Goal: Transaction & Acquisition: Purchase product/service

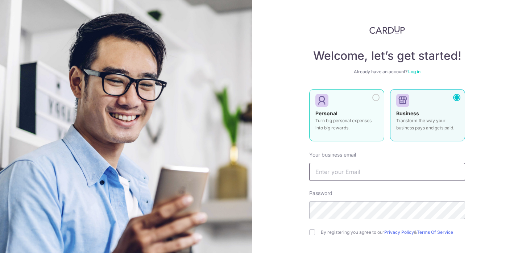
type input "andi.suria@gmail.com"
click at [373, 99] on div at bounding box center [375, 97] width 7 height 7
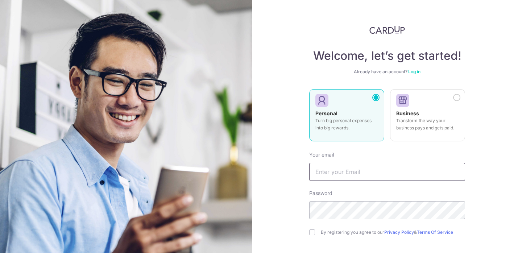
click at [327, 170] on input "text" at bounding box center [387, 172] width 156 height 18
type input "[EMAIL_ADDRESS][DOMAIN_NAME]"
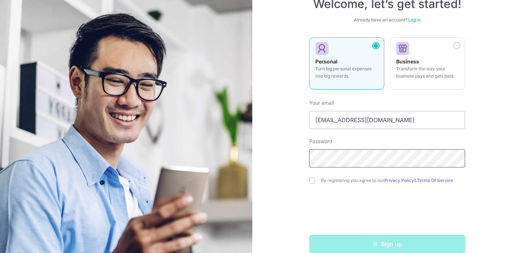
scroll to position [53, 0]
click at [311, 180] on input "checkbox" at bounding box center [312, 180] width 6 height 6
checkbox input "true"
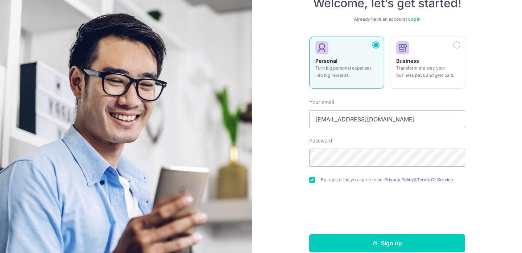
scroll to position [63, 0]
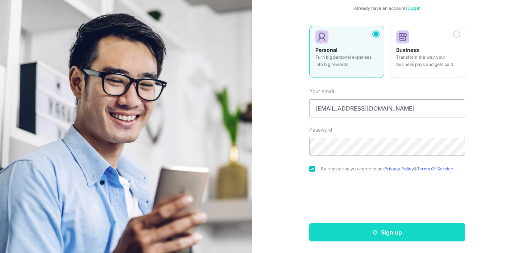
click at [320, 233] on button "Sign up" at bounding box center [387, 232] width 156 height 18
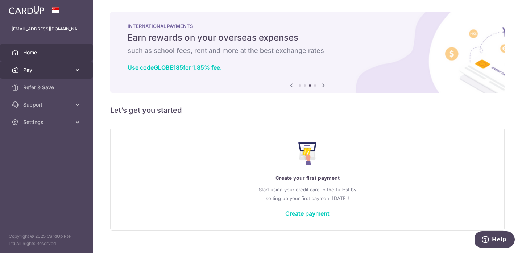
click at [78, 72] on icon at bounding box center [77, 69] width 7 height 7
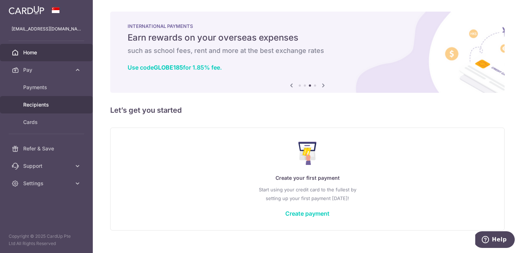
click at [54, 105] on span "Recipients" at bounding box center [47, 104] width 48 height 7
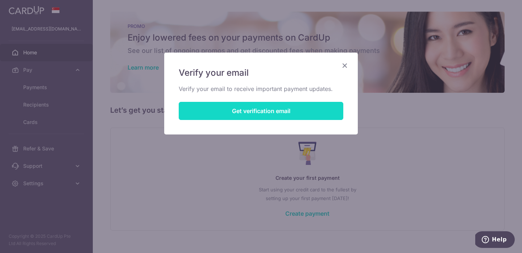
click at [273, 113] on button "Get verification email" at bounding box center [261, 111] width 164 height 18
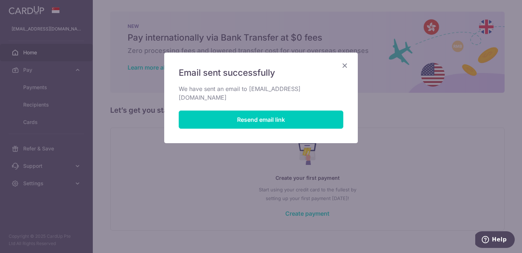
click at [343, 66] on icon "Close" at bounding box center [344, 65] width 9 height 9
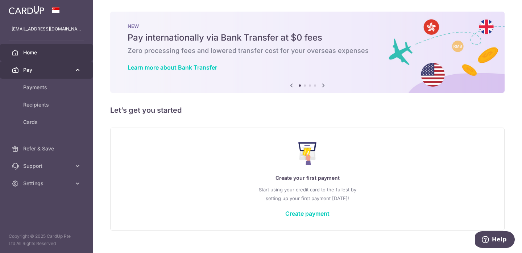
click at [55, 75] on link "Pay" at bounding box center [46, 69] width 93 height 17
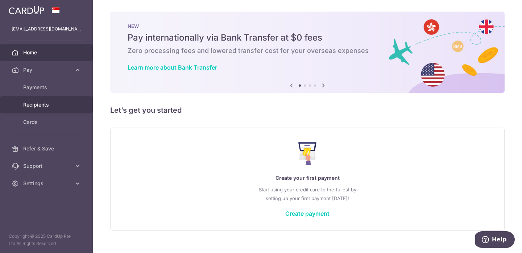
click at [41, 105] on span "Recipients" at bounding box center [47, 104] width 48 height 7
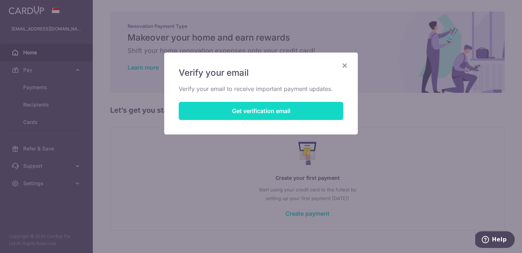
click at [257, 111] on button "Get verification email" at bounding box center [261, 111] width 164 height 18
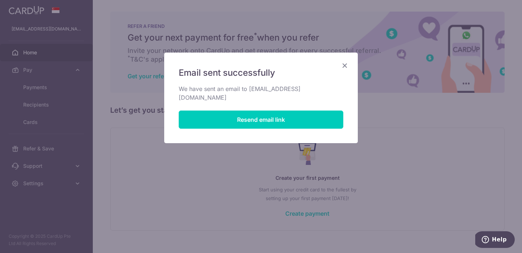
click at [346, 67] on icon "Close" at bounding box center [344, 65] width 9 height 9
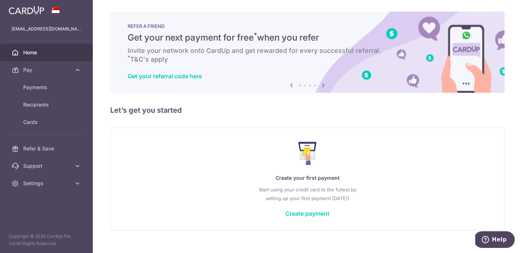
click at [42, 52] on span "Home" at bounding box center [47, 52] width 48 height 7
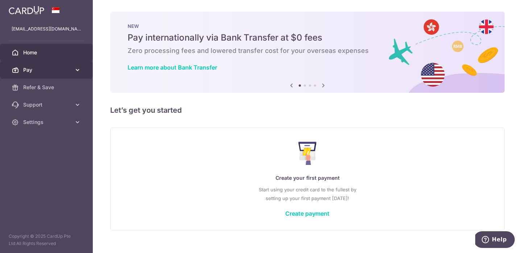
click at [36, 71] on span "Pay" at bounding box center [47, 69] width 48 height 7
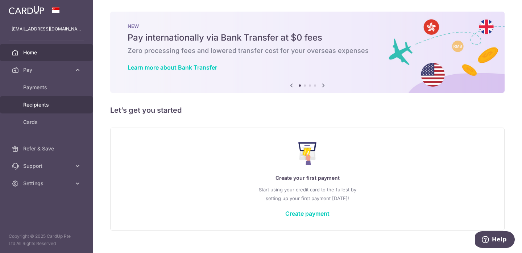
click at [39, 107] on span "Recipients" at bounding box center [47, 104] width 48 height 7
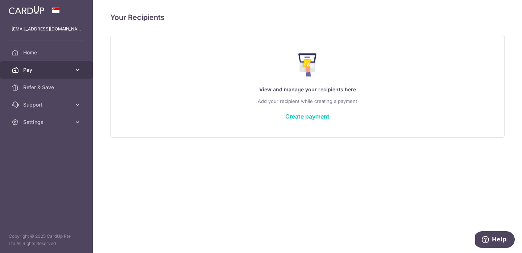
click at [76, 69] on icon at bounding box center [77, 69] width 7 height 7
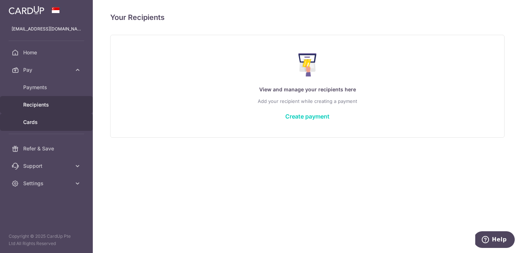
click at [38, 122] on span "Cards" at bounding box center [47, 121] width 48 height 7
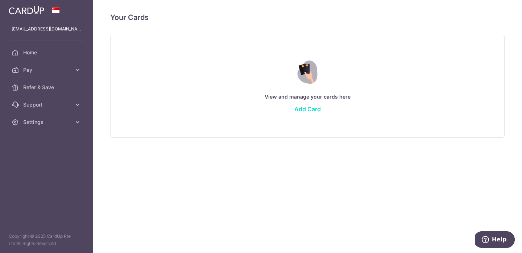
click at [309, 109] on link "Add Card" at bounding box center [307, 108] width 26 height 7
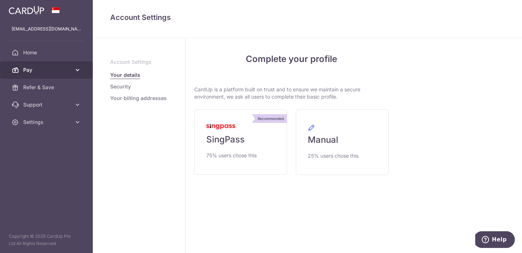
click at [79, 68] on icon at bounding box center [77, 69] width 7 height 7
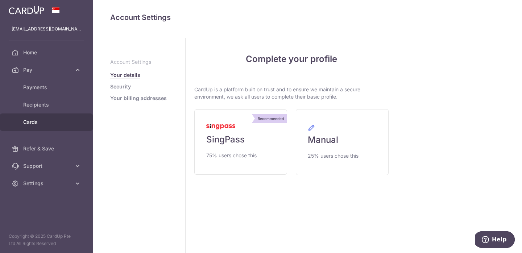
click at [33, 125] on span "Cards" at bounding box center [47, 121] width 48 height 7
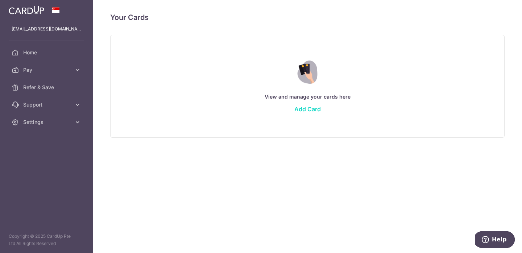
click at [305, 112] on link "Add Card" at bounding box center [307, 108] width 26 height 7
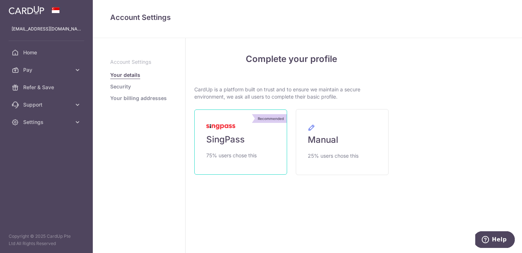
click at [242, 141] on span "SingPass" at bounding box center [225, 140] width 38 height 12
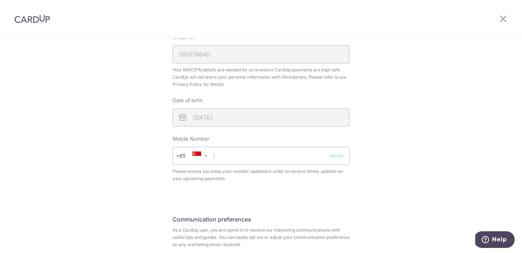
scroll to position [226, 0]
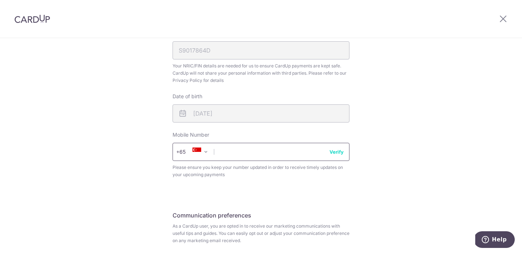
click at [222, 155] on input "text" at bounding box center [260, 152] width 177 height 18
type input "90091075"
click at [337, 153] on button "Verify" at bounding box center [336, 151] width 14 height 7
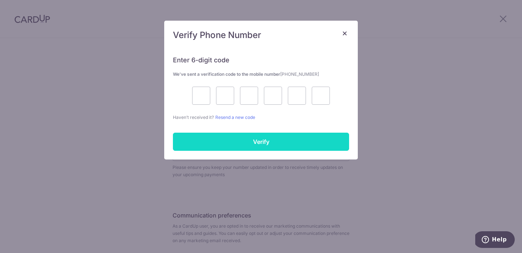
click at [314, 143] on input "Verify" at bounding box center [261, 142] width 176 height 18
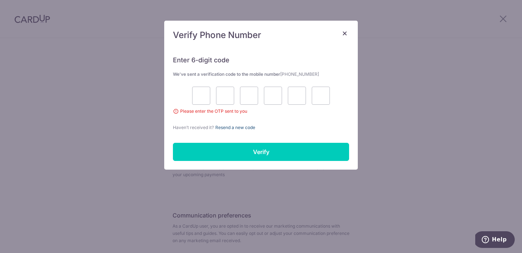
click at [242, 125] on link "Resend a new code" at bounding box center [235, 127] width 40 height 5
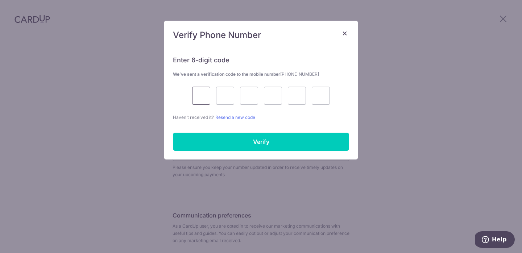
click at [204, 100] on input "text" at bounding box center [201, 96] width 18 height 18
type input "7"
type input "5"
type input "4"
type input "6"
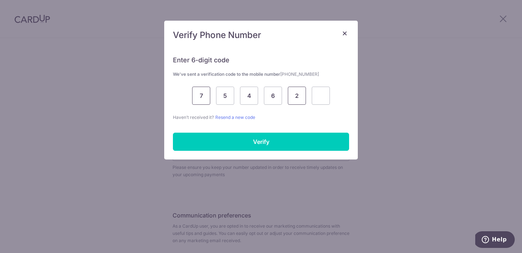
type input "2"
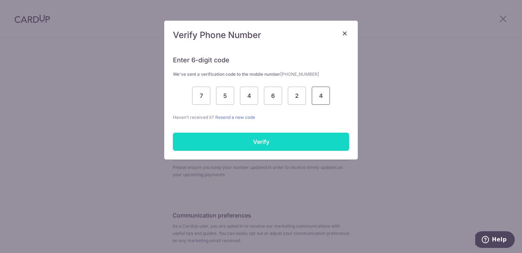
type input "4"
click at [208, 144] on input "Verify" at bounding box center [261, 142] width 176 height 18
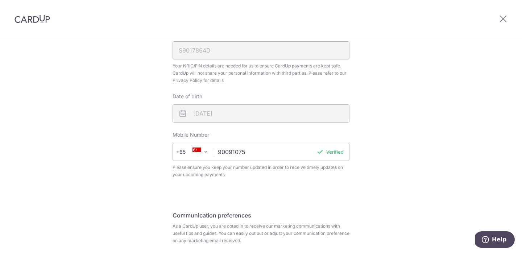
scroll to position [284, 0]
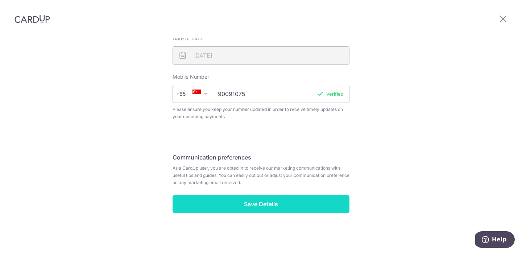
click at [246, 206] on input "Save Details" at bounding box center [260, 204] width 177 height 18
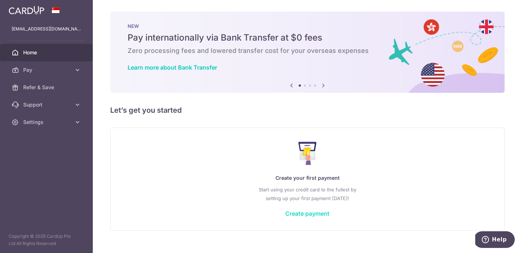
click at [312, 214] on link "Create payment" at bounding box center [307, 213] width 44 height 7
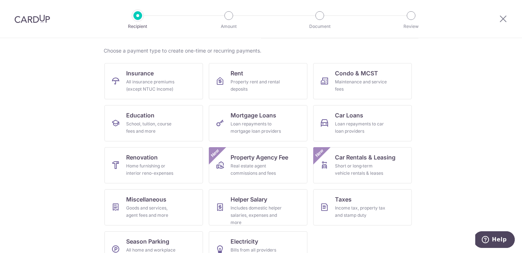
scroll to position [59, 0]
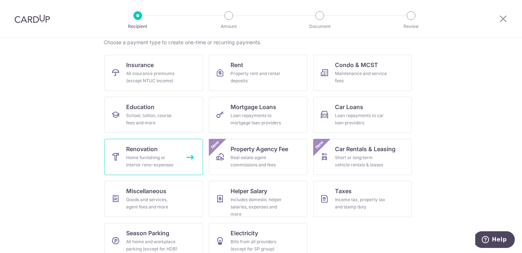
click at [144, 159] on div "Home furnishing or interior reno-expenses" at bounding box center [152, 161] width 52 height 14
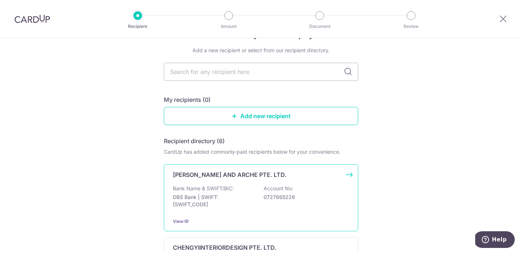
scroll to position [16, 0]
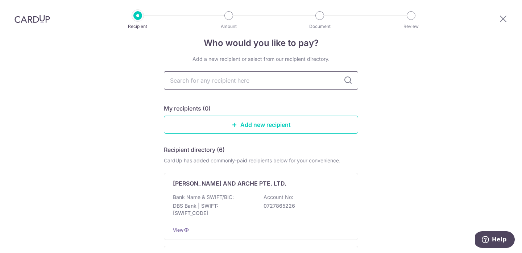
click at [312, 80] on input "text" at bounding box center [261, 80] width 194 height 18
type input "key"
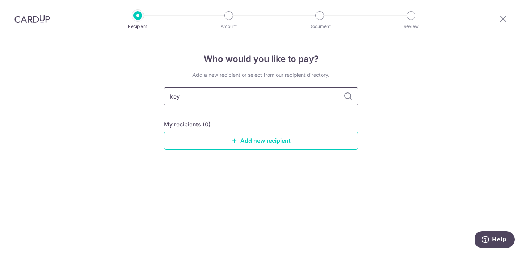
scroll to position [0, 0]
click at [237, 97] on input "key" at bounding box center [261, 96] width 194 height 18
type input "key concept"
click at [349, 99] on icon at bounding box center [347, 96] width 9 height 9
click at [264, 140] on link "Add new recipient" at bounding box center [261, 141] width 194 height 18
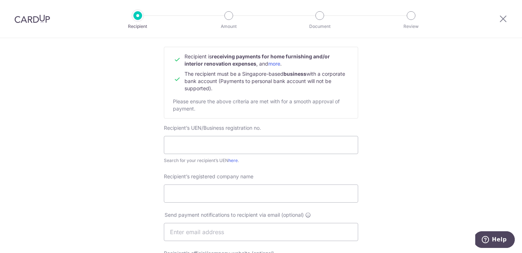
scroll to position [70, 0]
click at [210, 147] on input "text" at bounding box center [261, 145] width 194 height 18
type input "201839450R"
click at [210, 197] on input "Recipient’s registered company name" at bounding box center [261, 193] width 194 height 18
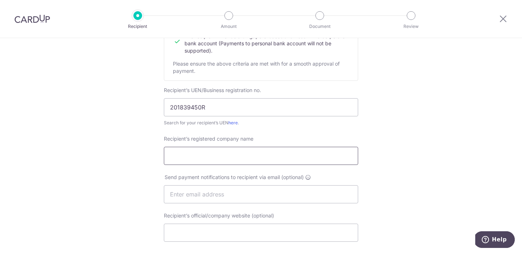
scroll to position [108, 0]
type input "Key Concept Pte Ltd"
click at [223, 201] on input "text" at bounding box center [261, 194] width 194 height 18
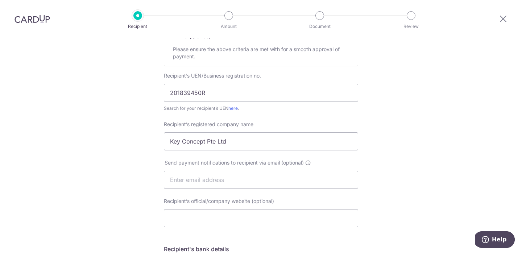
click at [145, 207] on div "Who would you like to pay? Your recipient does not need a CardUp account to rec…" at bounding box center [261, 188] width 522 height 545
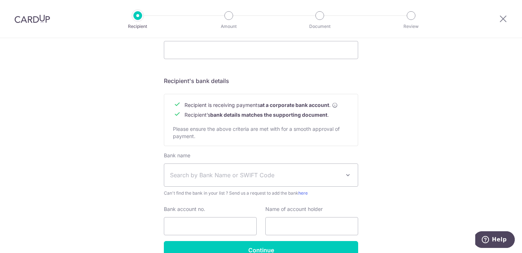
scroll to position [291, 0]
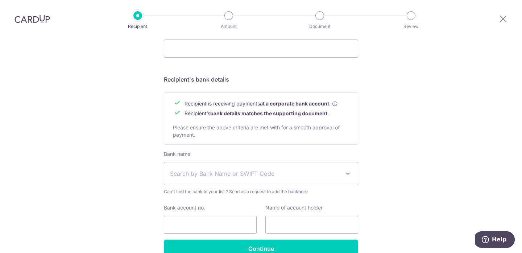
click at [174, 181] on span "Search by Bank Name or SWIFT Code" at bounding box center [260, 173] width 193 height 22
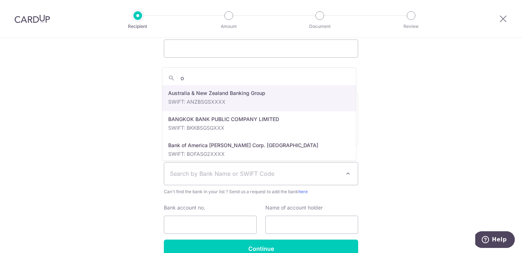
type input "oc"
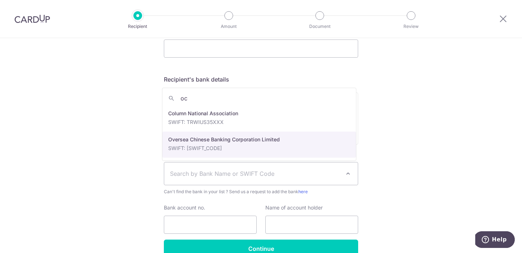
select select "12"
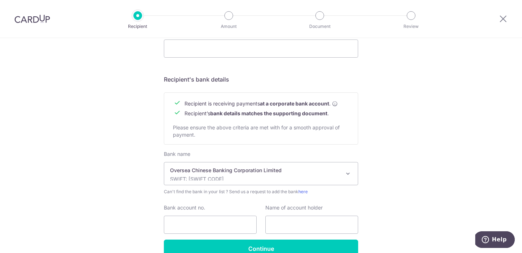
click at [149, 181] on div "Who would you like to pay? Your recipient does not need a CardUp account to rec…" at bounding box center [261, 19] width 522 height 545
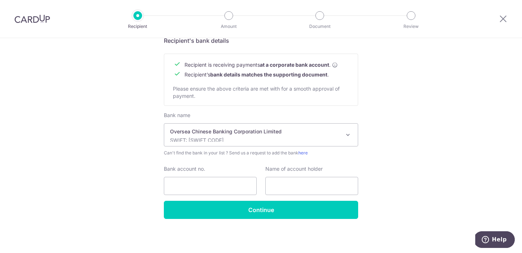
scroll to position [330, 0]
click at [186, 183] on input "Bank account no." at bounding box center [210, 186] width 93 height 18
type input "713118784001"
click at [282, 187] on input "text" at bounding box center [311, 186] width 93 height 18
type input "Key Concept Pte Ltd"
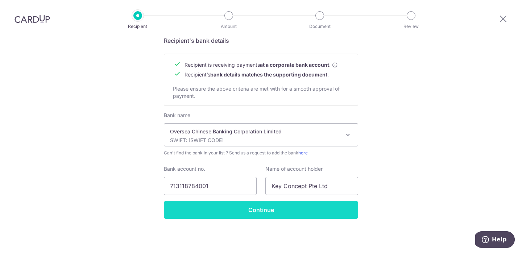
click at [280, 212] on input "Continue" at bounding box center [261, 210] width 194 height 18
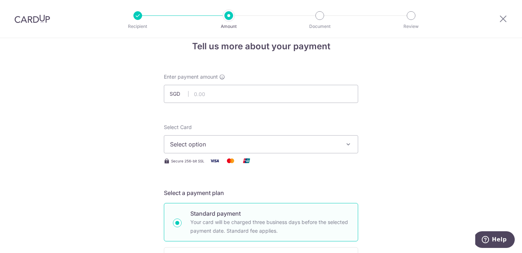
scroll to position [12, 0]
click at [176, 147] on span "Select option" at bounding box center [254, 144] width 169 height 9
click at [175, 169] on link "Add credit card" at bounding box center [260, 164] width 193 height 13
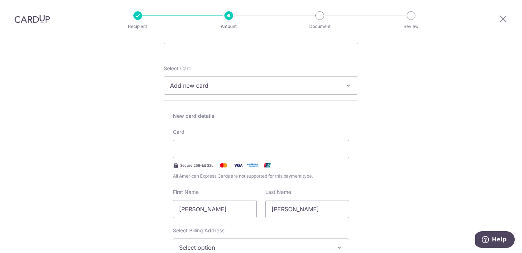
scroll to position [115, 0]
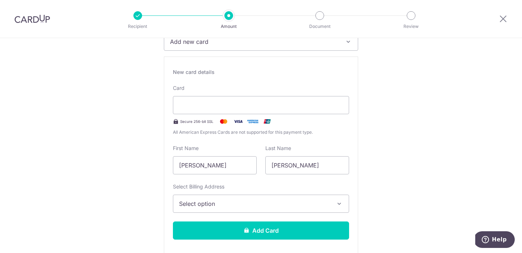
click at [221, 206] on span "Select option" at bounding box center [254, 203] width 151 height 9
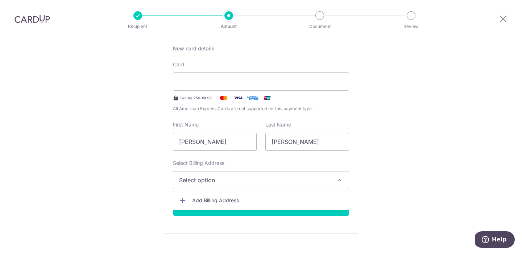
scroll to position [150, 0]
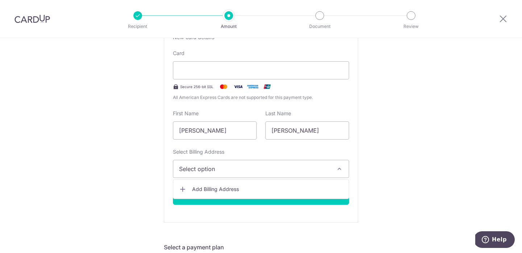
click at [186, 190] on link "Add Billing Address" at bounding box center [260, 189] width 175 height 13
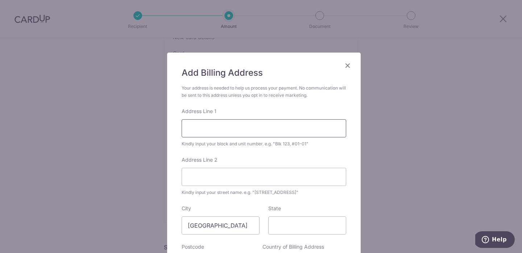
click at [200, 129] on input "Address Line 1" at bounding box center [264, 128] width 164 height 18
type input "323A, Tengah Drive, #14-444"
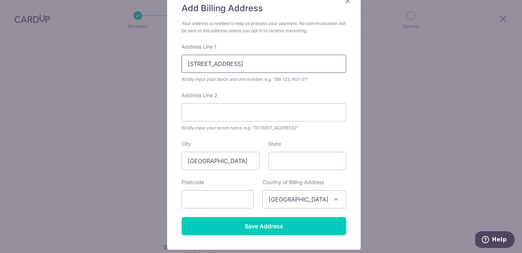
scroll to position [65, 0]
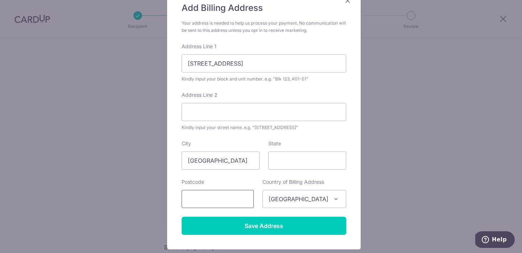
click at [192, 202] on input "text" at bounding box center [218, 199] width 72 height 18
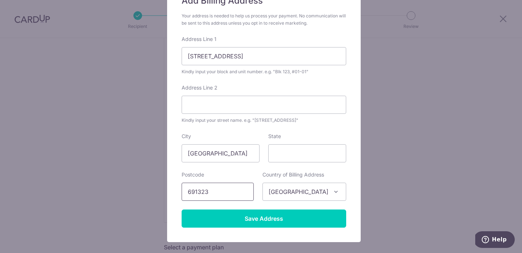
scroll to position [73, 0]
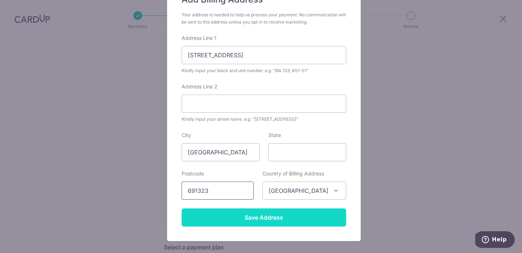
type input "691323"
click at [221, 217] on input "Save Address" at bounding box center [264, 217] width 164 height 18
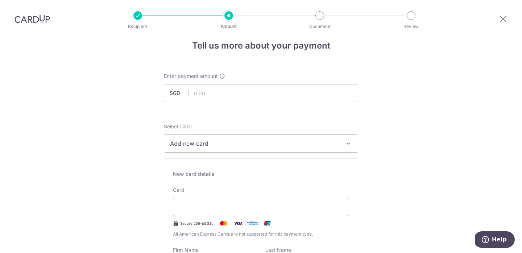
scroll to position [3, 0]
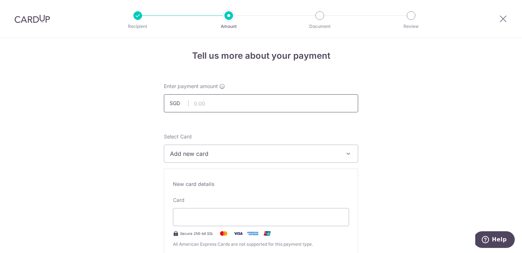
click at [198, 101] on input "text" at bounding box center [261, 103] width 194 height 18
click at [203, 104] on input "text" at bounding box center [261, 103] width 194 height 18
type input "2,415.70"
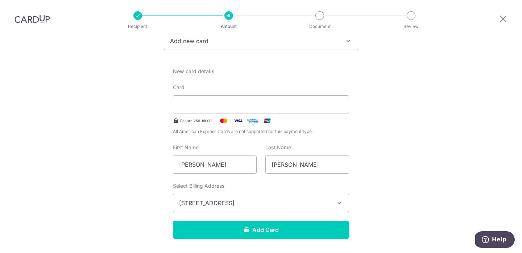
scroll to position [119, 0]
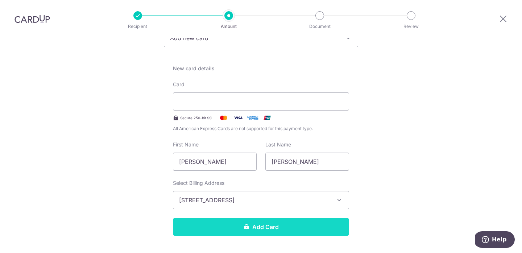
click at [228, 229] on button "Add Card" at bounding box center [261, 227] width 176 height 18
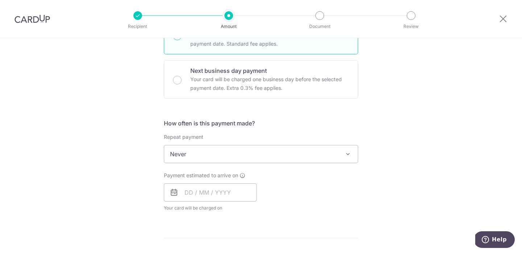
scroll to position [201, 0]
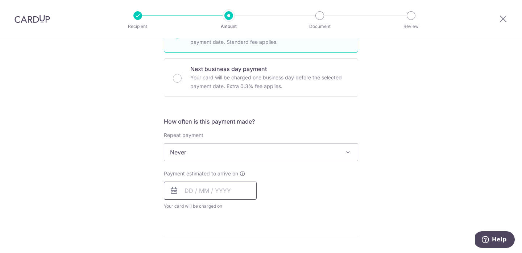
click at [187, 191] on input "text" at bounding box center [210, 191] width 93 height 18
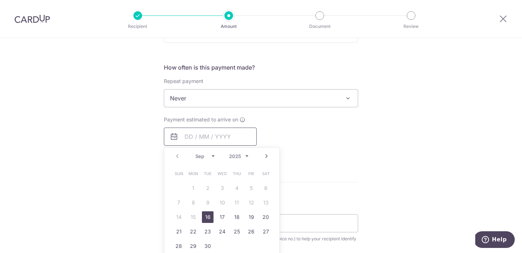
scroll to position [259, 0]
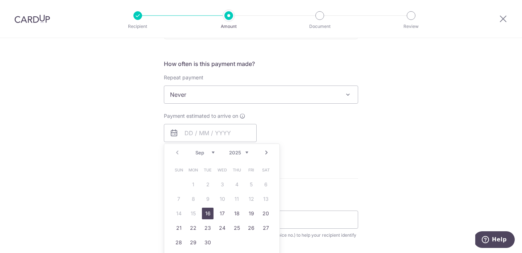
click at [206, 213] on link "16" at bounding box center [208, 214] width 12 height 12
type input "[DATE]"
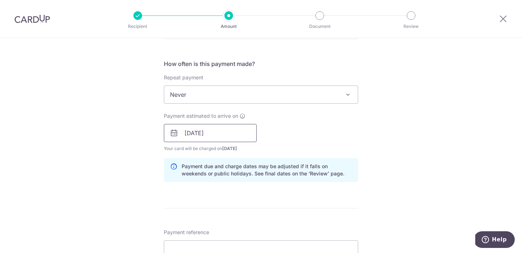
click at [221, 137] on input "[DATE]" at bounding box center [210, 133] width 93 height 18
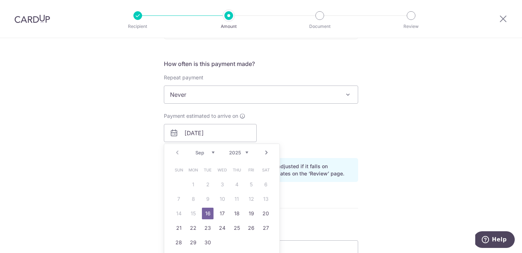
click at [192, 214] on table "Sun Mon Tue Wed Thu Fri Sat 1 2 3 4 5 6 7 8 9 10 11 12 13 14 15 16 17 18 19 20 …" at bounding box center [221, 206] width 101 height 87
click at [207, 213] on link "16" at bounding box center [208, 214] width 12 height 12
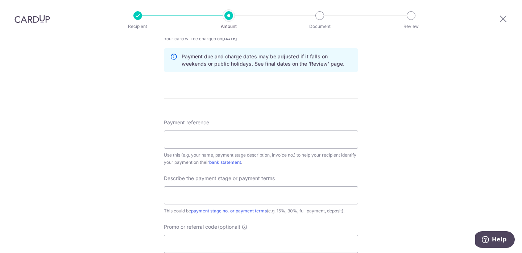
scroll to position [370, 0]
click at [259, 139] on input "Payment reference" at bounding box center [261, 139] width 194 height 18
paste input "KEY/RES/2024/1838/WH"
type input "KEY/RES/2024/1838/WH"
click at [248, 195] on input "text" at bounding box center [261, 195] width 194 height 18
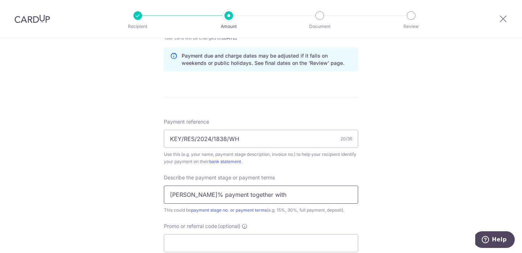
paste input "KEY/"
paste input "text"
drag, startPoint x: 244, startPoint y: 138, endPoint x: 160, endPoint y: 139, distance: 84.4
click at [160, 139] on div "Tell us more about your payment Enter payment amount SGD 2,415.70 2415.70 Card …" at bounding box center [261, 35] width 522 height 734
click at [270, 195] on input "Final 5% payment together with KE" at bounding box center [261, 195] width 194 height 18
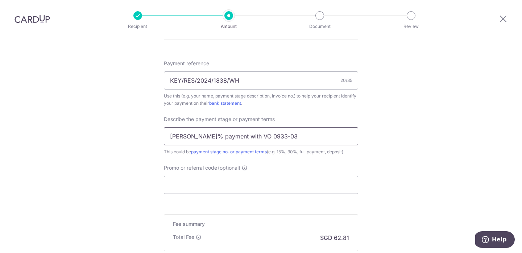
scroll to position [429, 0]
type input "Final 5% payment with VO 0933-03"
click at [180, 191] on input "Promo or referral code (optional)" at bounding box center [261, 184] width 194 height 18
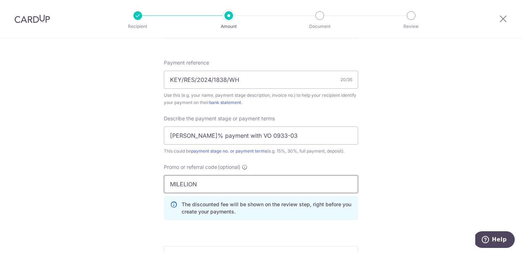
type input "MILELION"
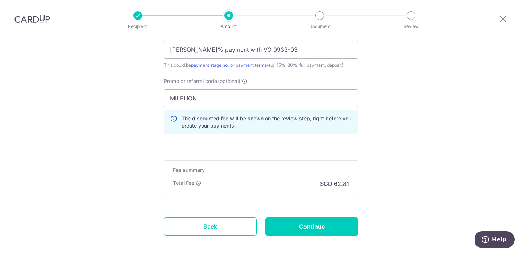
scroll to position [551, 0]
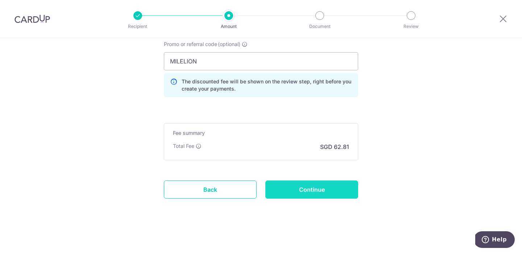
click at [330, 194] on input "Continue" at bounding box center [311, 189] width 93 height 18
type input "Create Schedule"
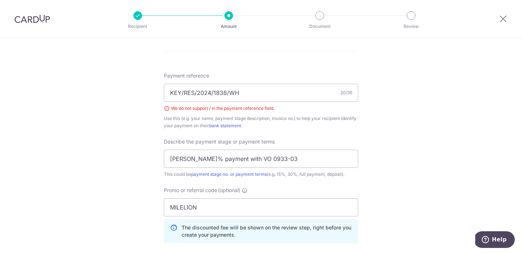
scroll to position [414, 0]
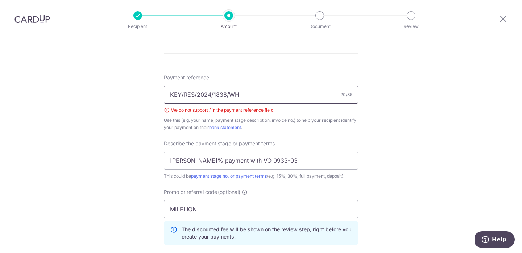
click at [254, 95] on input "KEY/RES/2024/1838/WH" at bounding box center [261, 95] width 194 height 18
click at [248, 96] on input "Andisuria 323A, Tengah Drive, #14-4" at bounding box center [261, 95] width 194 height 18
click at [269, 95] on input "Andisuria [STREET_ADDRESS]" at bounding box center [261, 95] width 194 height 18
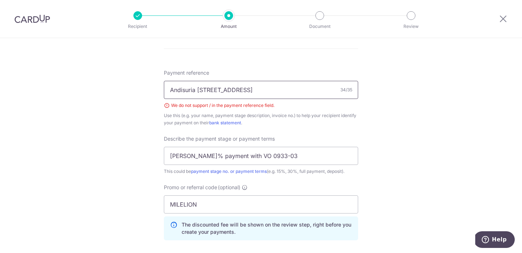
scroll to position [419, 0]
type input "Andisuria [STREET_ADDRESS]"
click at [150, 191] on div "Tell us more about your payment Enter payment amount SGD 2,415.70 2415.70 Selec…" at bounding box center [261, 7] width 522 height 776
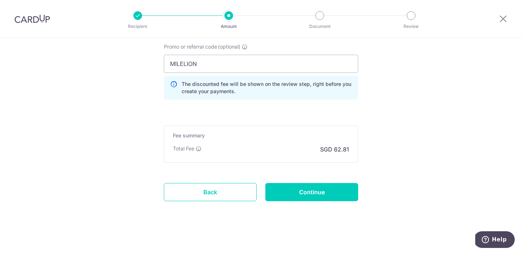
scroll to position [562, 0]
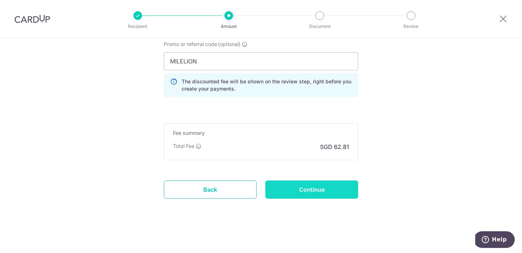
click at [296, 188] on input "Continue" at bounding box center [311, 189] width 93 height 18
type input "Create Schedule"
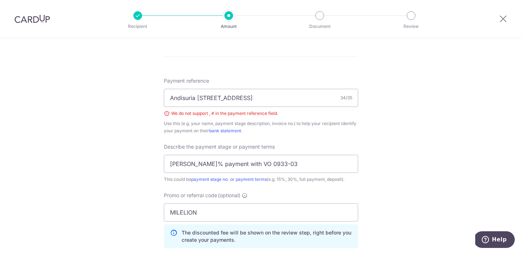
scroll to position [407, 0]
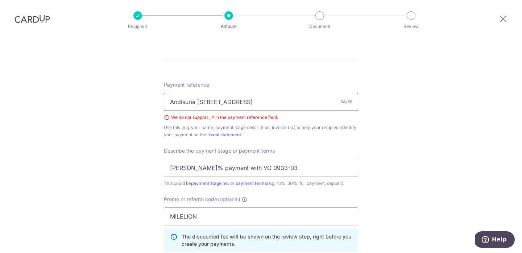
click at [276, 101] on input "Andisuria [STREET_ADDRESS]" at bounding box center [261, 102] width 194 height 18
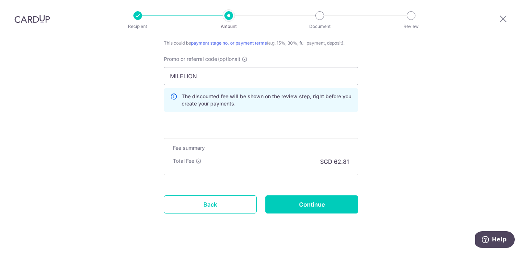
scroll to position [562, 0]
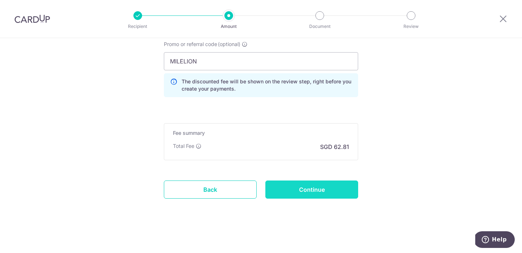
type input "Andisuria [STREET_ADDRESS]"
click at [315, 188] on input "Continue" at bounding box center [311, 189] width 93 height 18
type input "Create Schedule"
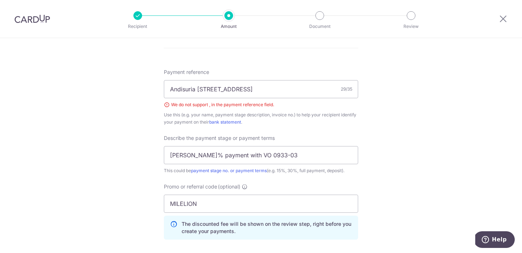
scroll to position [415, 0]
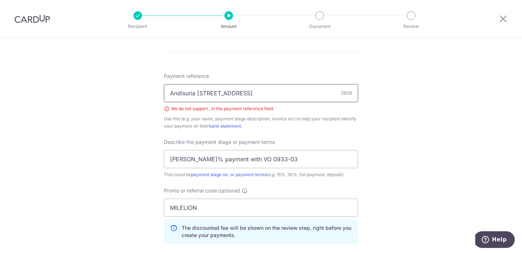
click at [213, 95] on input "Andisuria [STREET_ADDRESS]" at bounding box center [261, 93] width 194 height 18
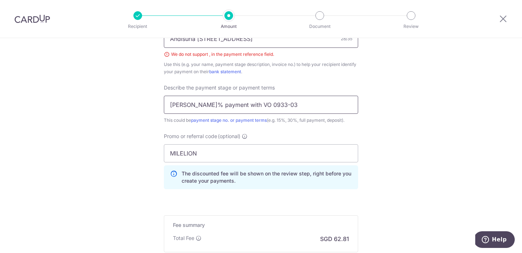
scroll to position [562, 0]
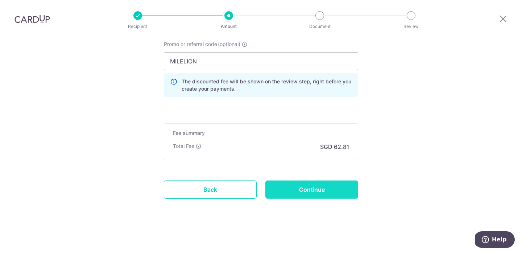
type input "Andisuria [STREET_ADDRESS]"
click at [296, 189] on input "Continue" at bounding box center [311, 189] width 93 height 18
type input "Create Schedule"
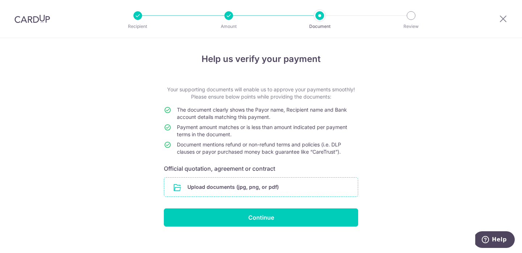
click at [209, 185] on input "file" at bounding box center [260, 187] width 193 height 19
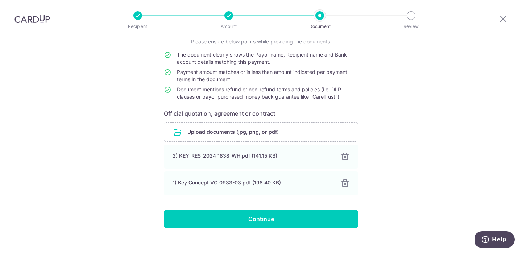
scroll to position [64, 0]
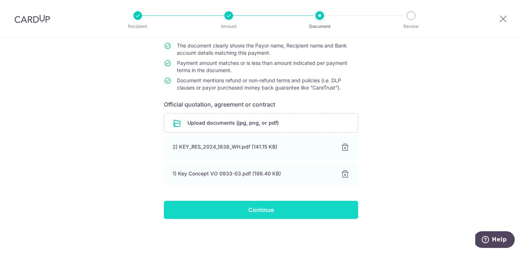
click at [280, 213] on input "Continue" at bounding box center [261, 210] width 194 height 18
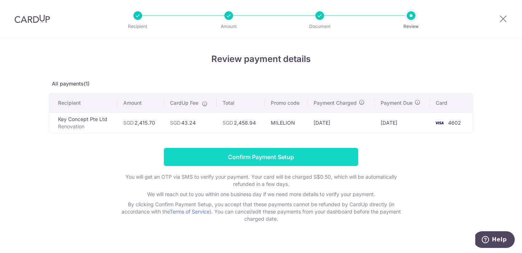
click at [274, 160] on input "Confirm Payment Setup" at bounding box center [261, 157] width 194 height 18
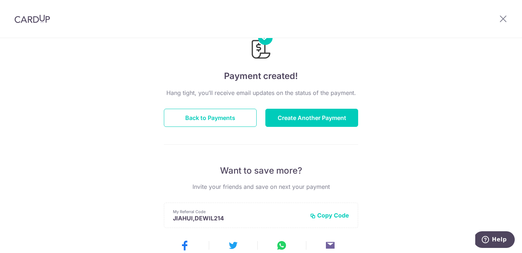
scroll to position [20, 0]
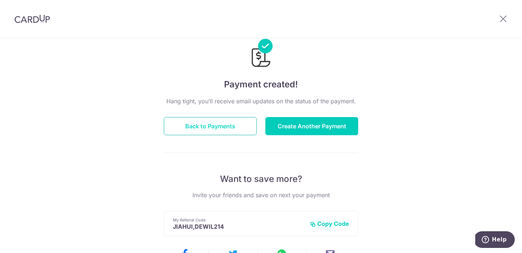
click at [223, 125] on button "Back to Payments" at bounding box center [210, 126] width 93 height 18
